Goal: Task Accomplishment & Management: Manage account settings

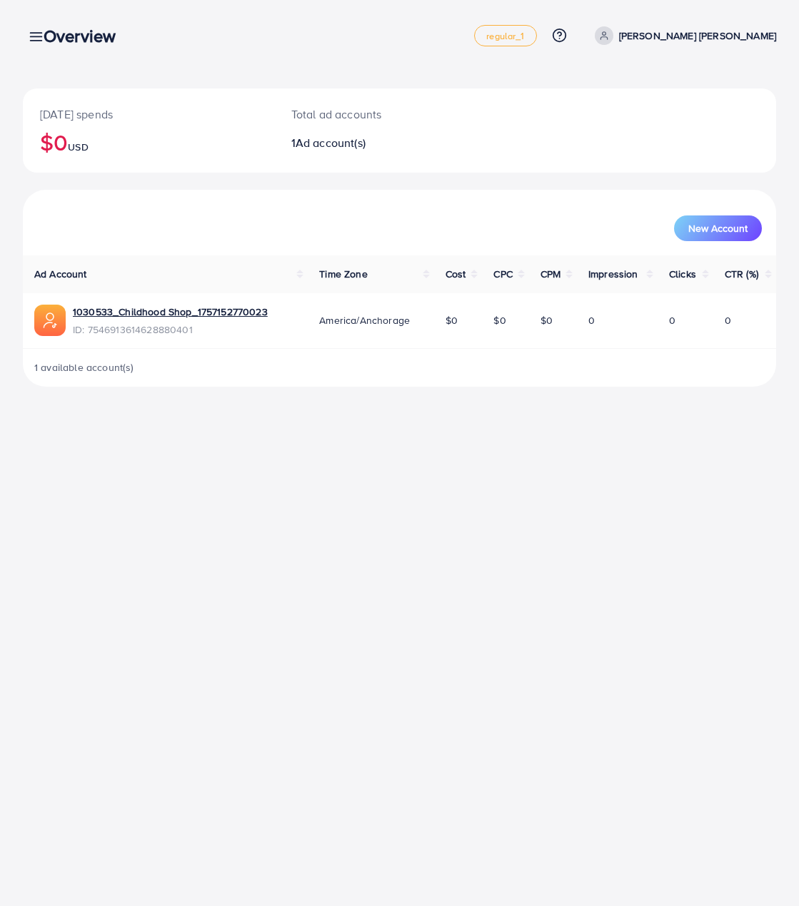
click at [342, 148] on span "Ad account(s)" at bounding box center [330, 143] width 70 height 16
click at [110, 367] on span "1 available account(s)" at bounding box center [84, 367] width 100 height 14
click at [41, 48] on div "Overview regular_1 Help Center Contact Support Plans and Pricing Term and polic…" at bounding box center [399, 36] width 753 height 40
click at [41, 40] on div "Overview" at bounding box center [85, 36] width 106 height 21
click at [36, 36] on div "Overview" at bounding box center [85, 36] width 106 height 21
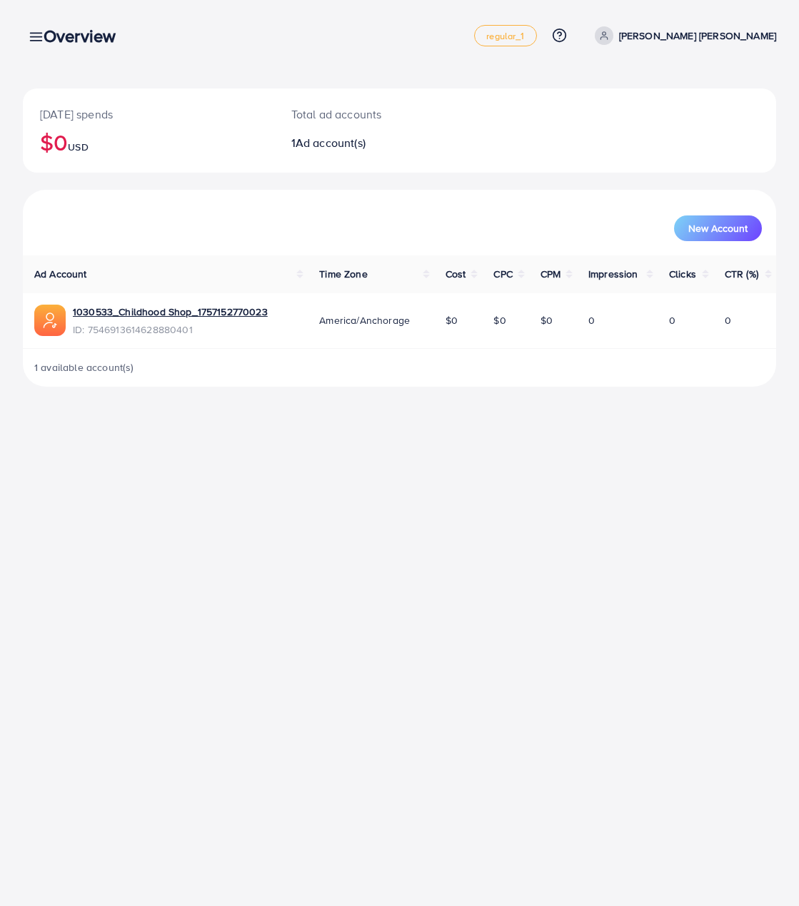
drag, startPoint x: 95, startPoint y: 33, endPoint x: 106, endPoint y: 33, distance: 10.7
click at [96, 33] on h3 "Overview" at bounding box center [86, 36] width 84 height 21
click at [35, 38] on div "Overview" at bounding box center [85, 36] width 106 height 21
click at [383, 323] on span "America/Anchorage" at bounding box center [364, 320] width 91 height 14
click at [89, 362] on span "1 available account(s)" at bounding box center [84, 367] width 100 height 14
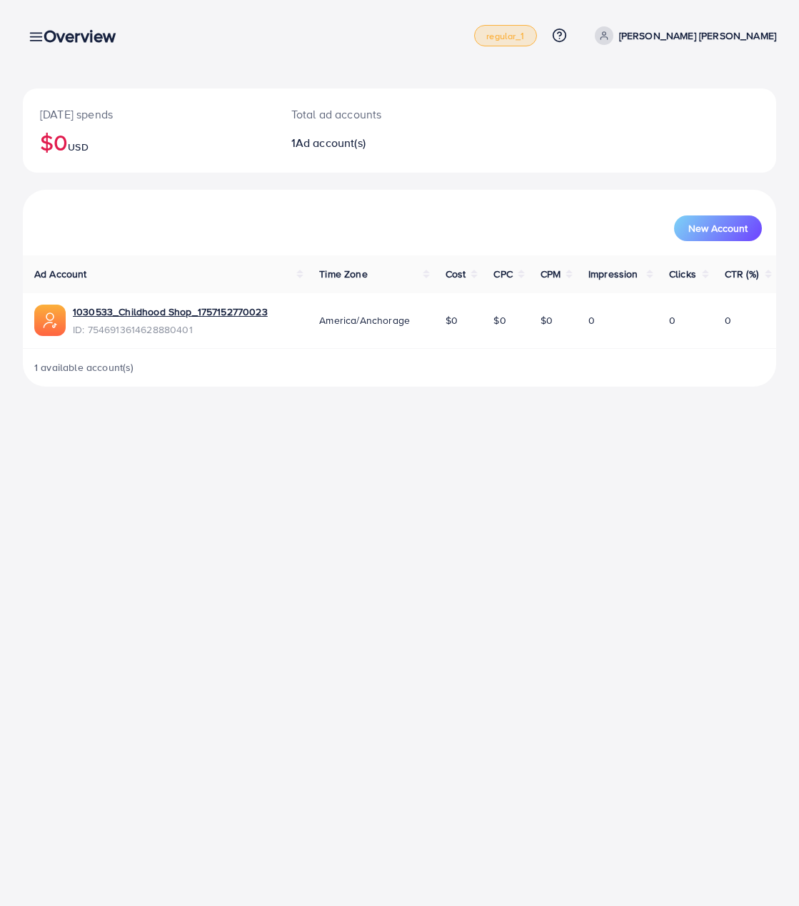
click at [524, 36] on span "regular_1" at bounding box center [505, 35] width 38 height 9
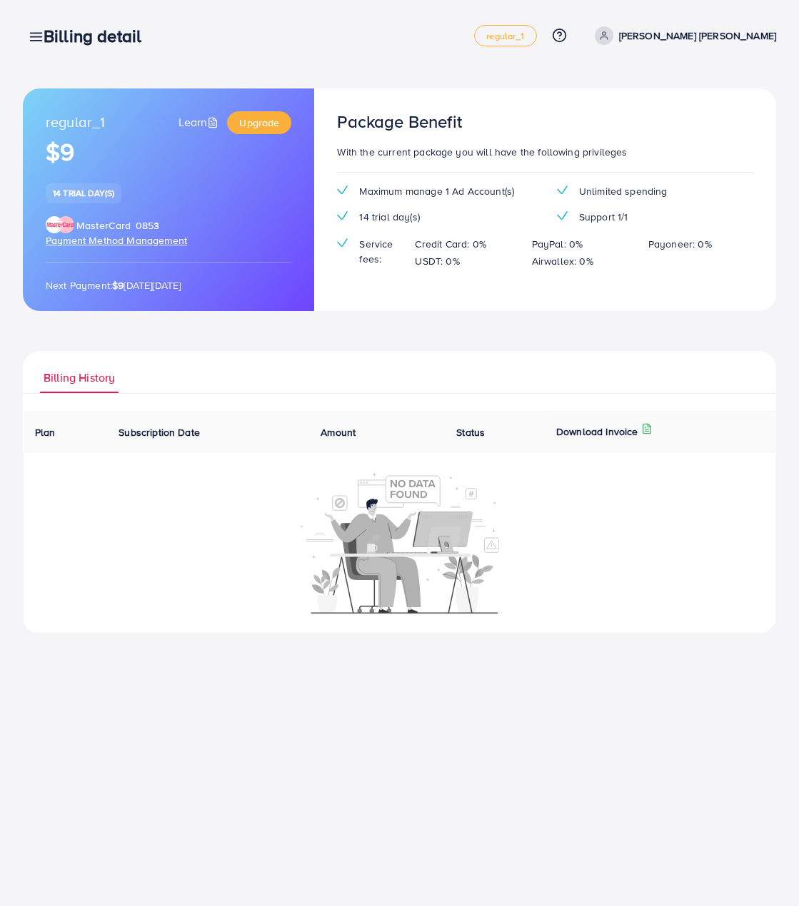
click at [89, 196] on span "14 trial day(s)" at bounding box center [83, 193] width 61 height 12
click at [64, 159] on h1 "$9" at bounding box center [169, 152] width 246 height 29
click at [221, 291] on p "Next Payment: $9 [DATE][DATE]" at bounding box center [169, 285] width 246 height 17
drag, startPoint x: 280, startPoint y: 209, endPoint x: 193, endPoint y: 204, distance: 87.9
click at [280, 208] on div "regular_1 Learn Upgrade $9 14 trial day(s) MasterCard 0853 Payment Method Manag…" at bounding box center [168, 200] width 291 height 223
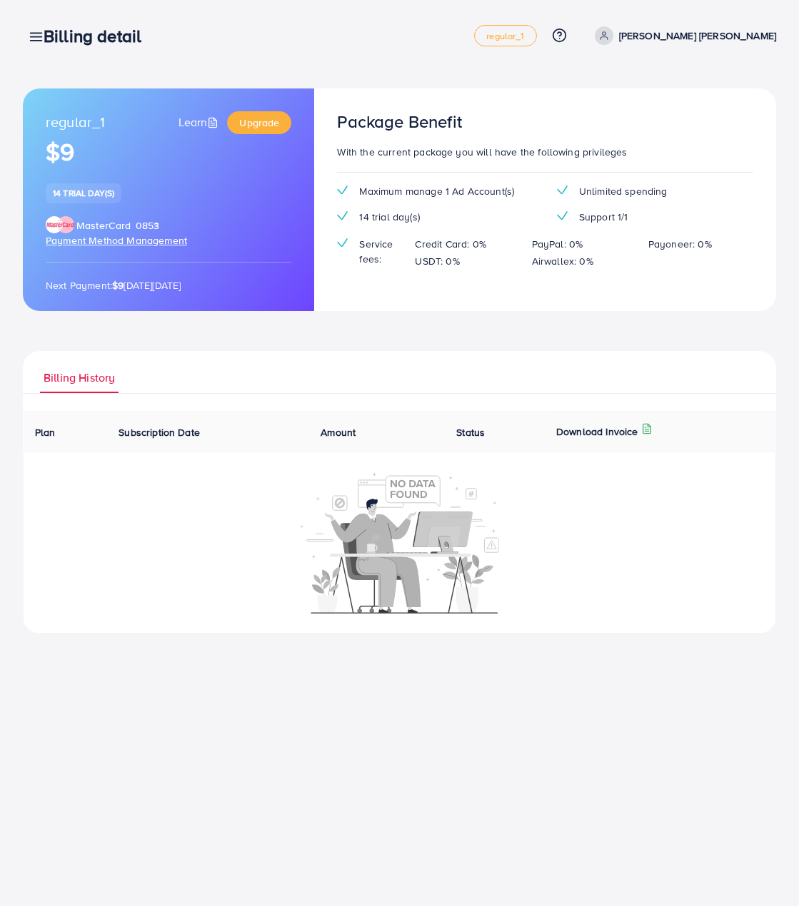
click at [96, 193] on span "14 trial day(s)" at bounding box center [83, 193] width 61 height 12
click at [180, 198] on div "regular_1 Learn Upgrade $9 14 trial day(s) MasterCard 0853 Payment Method Manag…" at bounding box center [168, 200] width 291 height 223
click at [230, 235] on div "MasterCard 0853 Payment Method Management" at bounding box center [169, 233] width 246 height 30
click at [208, 118] on icon at bounding box center [212, 122] width 11 height 11
click at [486, 54] on div "Billing detail regular_1 Help Center Contact Support Plans and Pricing Term and…" at bounding box center [399, 36] width 753 height 40
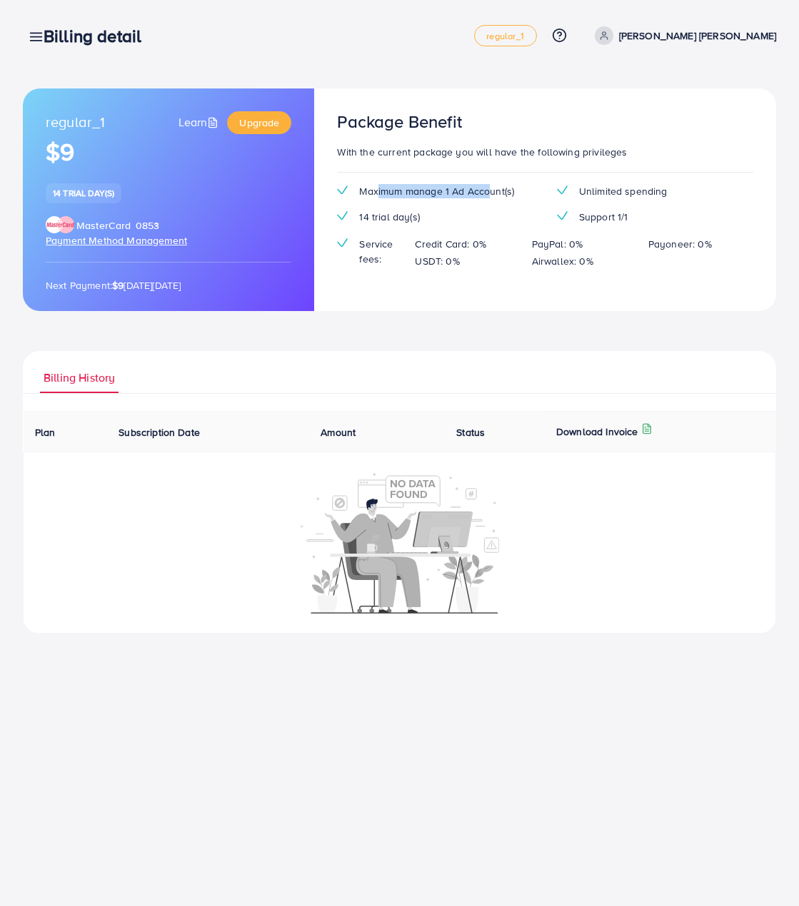
drag, startPoint x: 376, startPoint y: 191, endPoint x: 497, endPoint y: 224, distance: 125.7
click at [490, 191] on span "Maximum manage 1 Ad Account(s)" at bounding box center [436, 191] width 155 height 14
click at [497, 226] on div "Maximum manage 1 Ad Account(s) Unlimited spending 14 trial day(s) Support 1/1 S…" at bounding box center [544, 233] width 439 height 98
